Goal: Navigation & Orientation: Find specific page/section

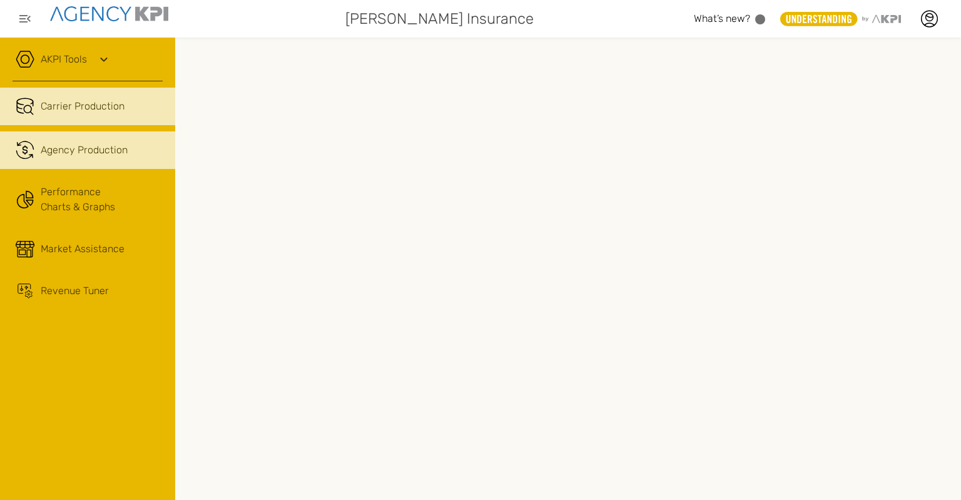
click at [73, 158] on link ".cls-1{fill:none;stroke:#221f20;stroke-linecap:round;stroke-linejoin:round;stro…" at bounding box center [87, 150] width 175 height 38
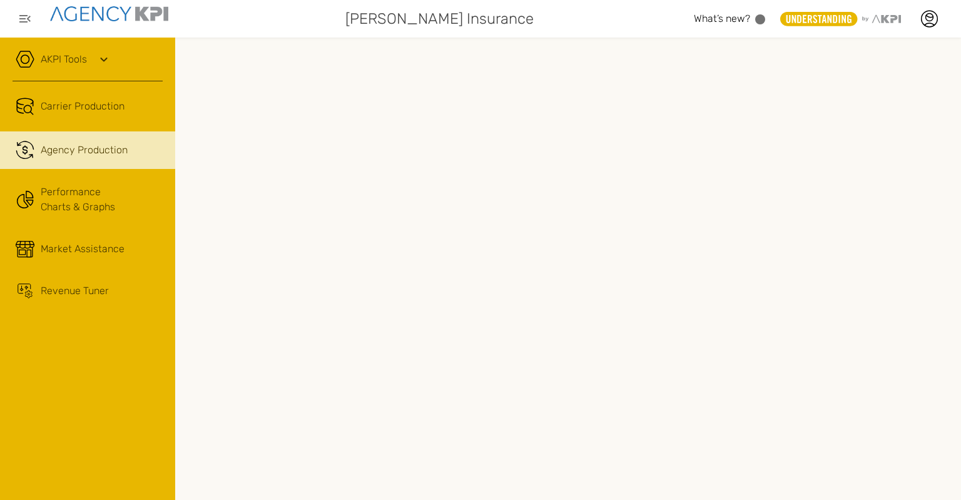
scroll to position [0, 103]
